Goal: Use online tool/utility: Utilize a website feature to perform a specific function

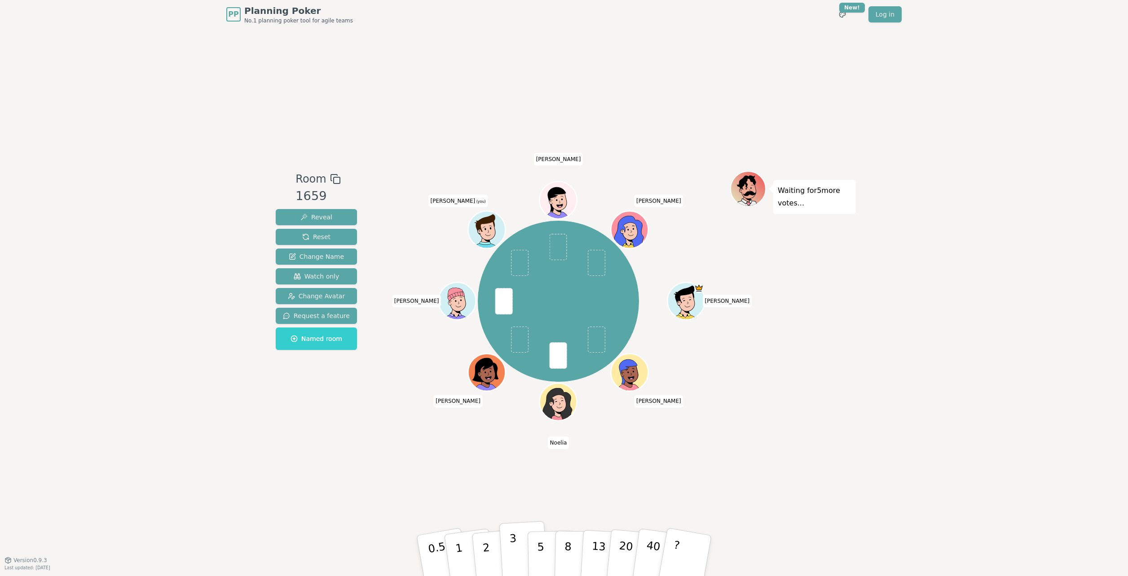
click at [519, 545] on button "3" at bounding box center [523, 556] width 49 height 70
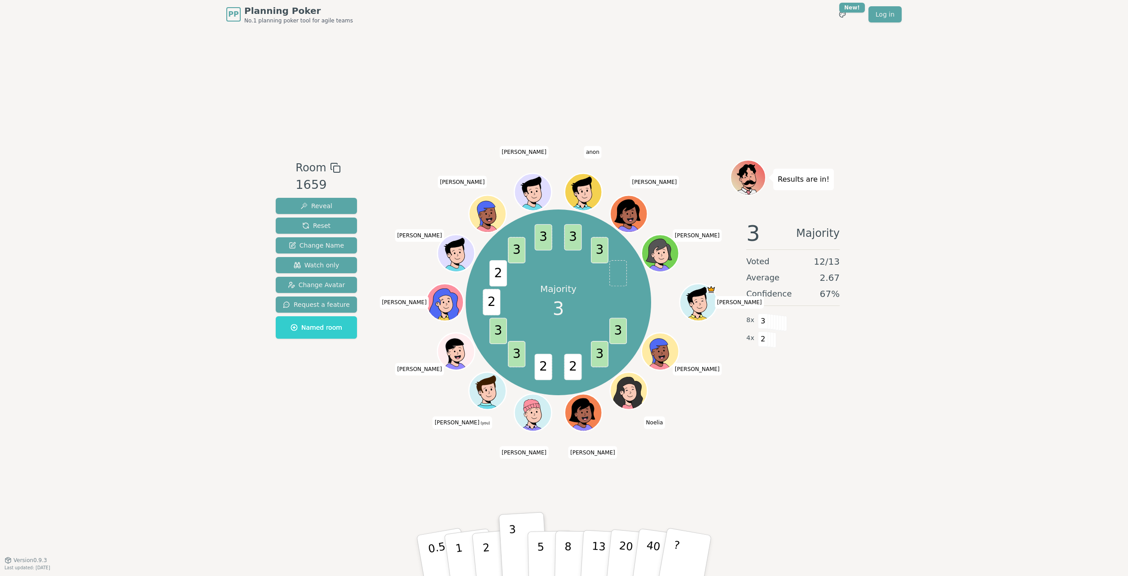
click at [191, 399] on div "PP Planning Poker No.1 planning poker tool for agile teams Toggle theme New! Lo…" at bounding box center [564, 288] width 1128 height 576
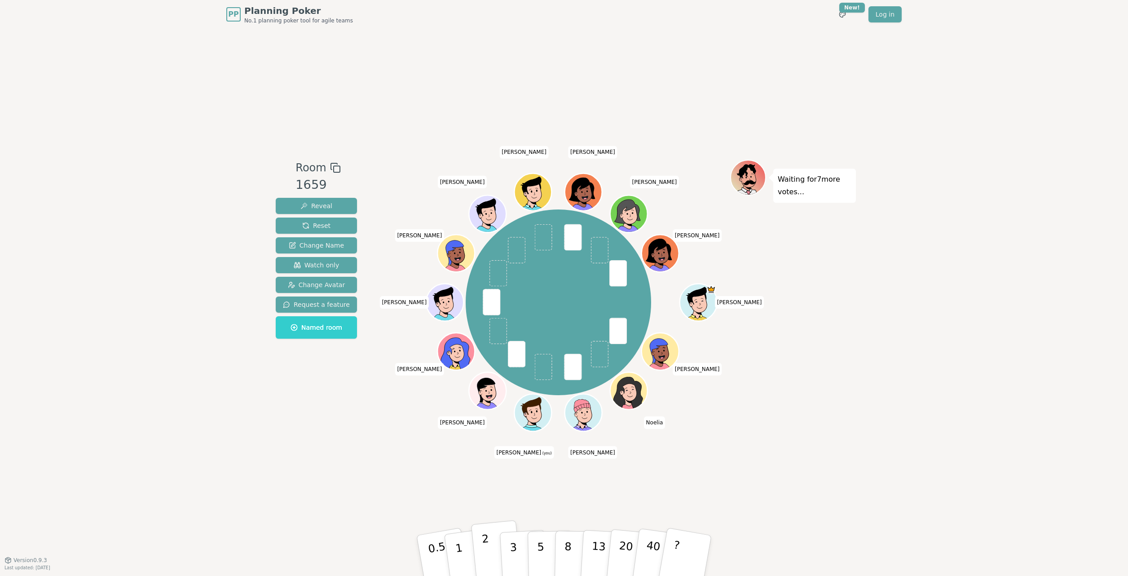
click at [490, 556] on button "2" at bounding box center [496, 556] width 51 height 71
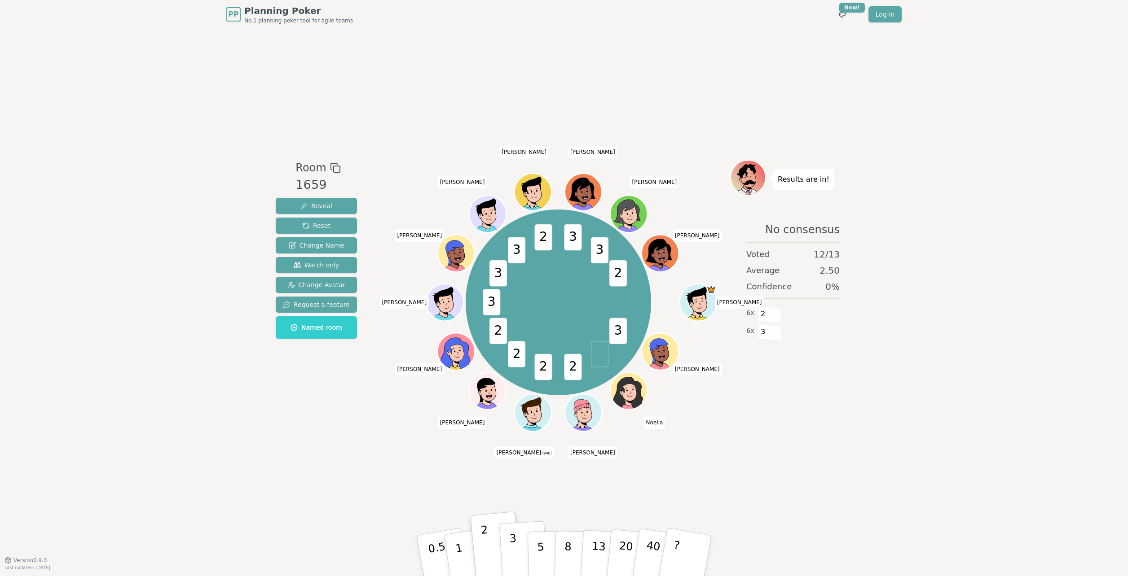
click at [514, 553] on p "3" at bounding box center [514, 556] width 10 height 49
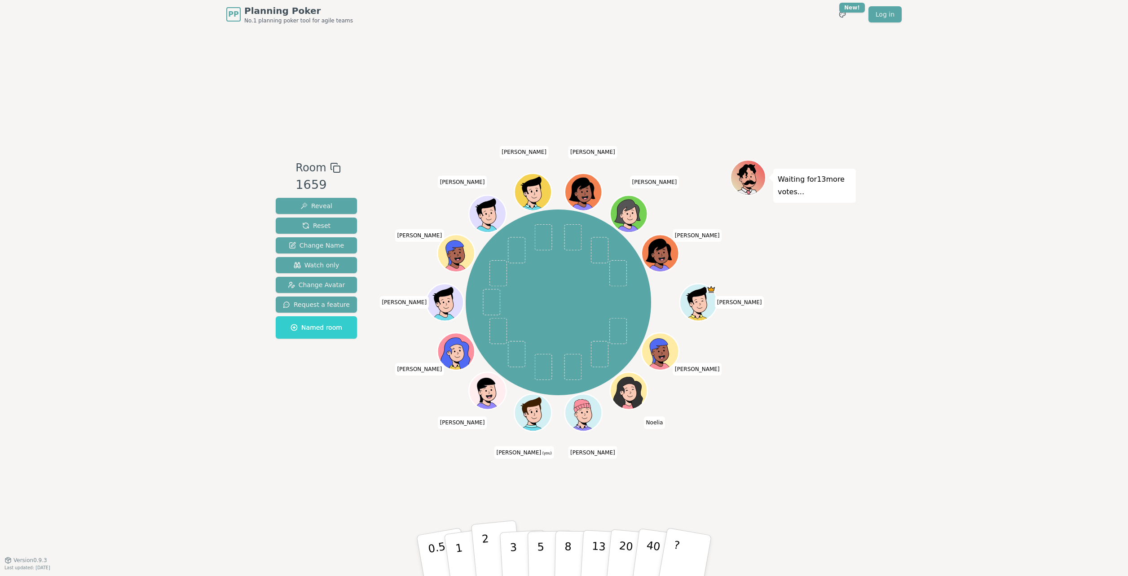
click at [487, 543] on p "2" at bounding box center [487, 557] width 12 height 49
click at [292, 436] on div "Room 1659 Reveal Reset Change Name Watch only Change Avatar Request a feature N…" at bounding box center [564, 294] width 584 height 531
click at [485, 557] on p "2" at bounding box center [487, 557] width 12 height 49
click at [96, 170] on div "PP Planning Poker No.1 planning poker tool for agile teams Toggle theme New! Lo…" at bounding box center [564, 288] width 1128 height 576
click at [481, 564] on button "2" at bounding box center [496, 556] width 51 height 71
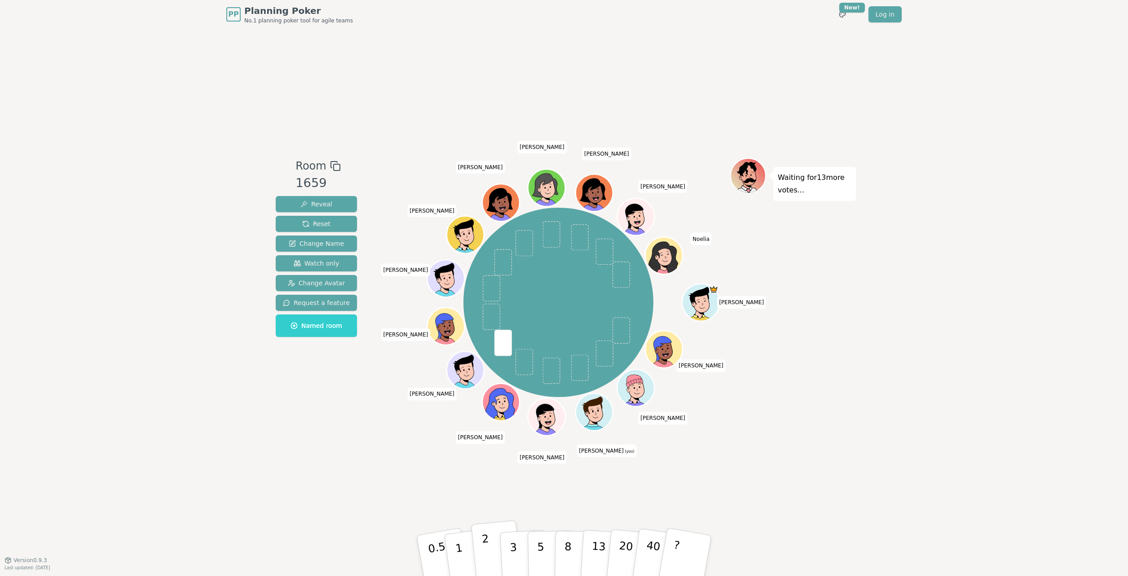
click at [487, 562] on p "2" at bounding box center [487, 557] width 12 height 49
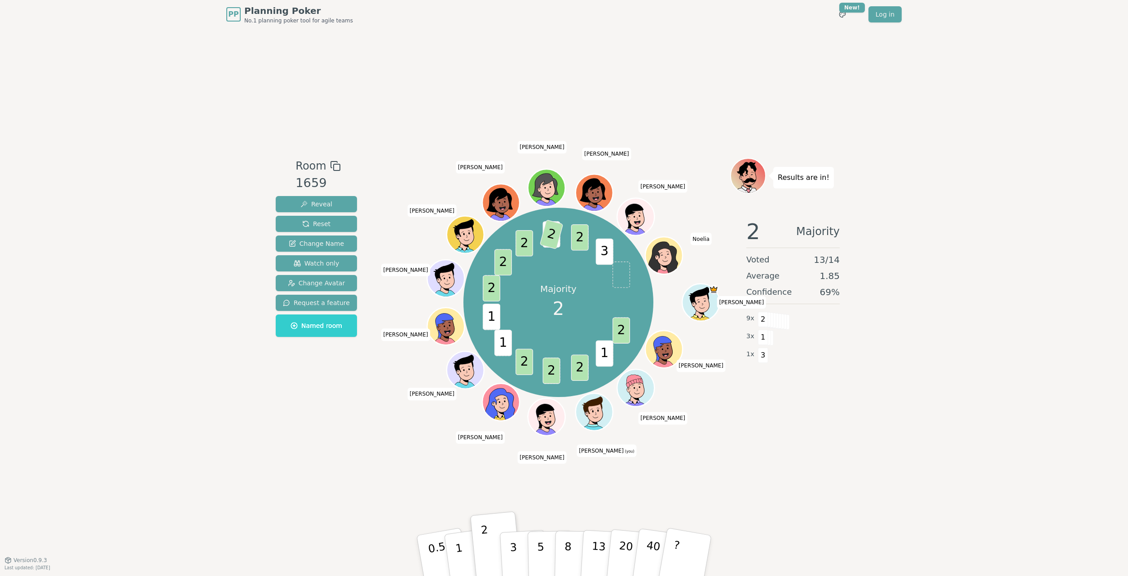
drag, startPoint x: 135, startPoint y: 90, endPoint x: 189, endPoint y: 102, distance: 54.8
click at [135, 90] on div "PP Planning Poker No.1 planning poker tool for agile teams Toggle theme New! Lo…" at bounding box center [564, 288] width 1128 height 576
click at [87, 122] on div "PP Planning Poker No.1 planning poker tool for agile teams Toggle theme New! Lo…" at bounding box center [564, 288] width 1128 height 576
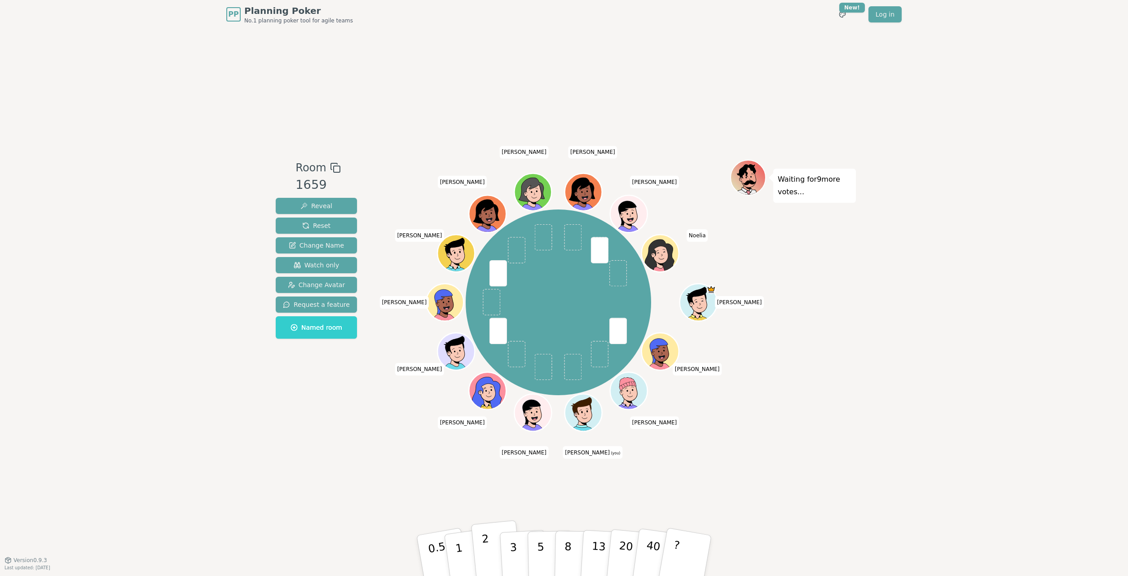
click at [483, 544] on p "2" at bounding box center [487, 557] width 12 height 49
click at [239, 103] on div "PP Planning Poker No.1 planning poker tool for agile teams Toggle theme New! Lo…" at bounding box center [564, 288] width 1128 height 576
